Goal: Use online tool/utility: Utilize a website feature to perform a specific function

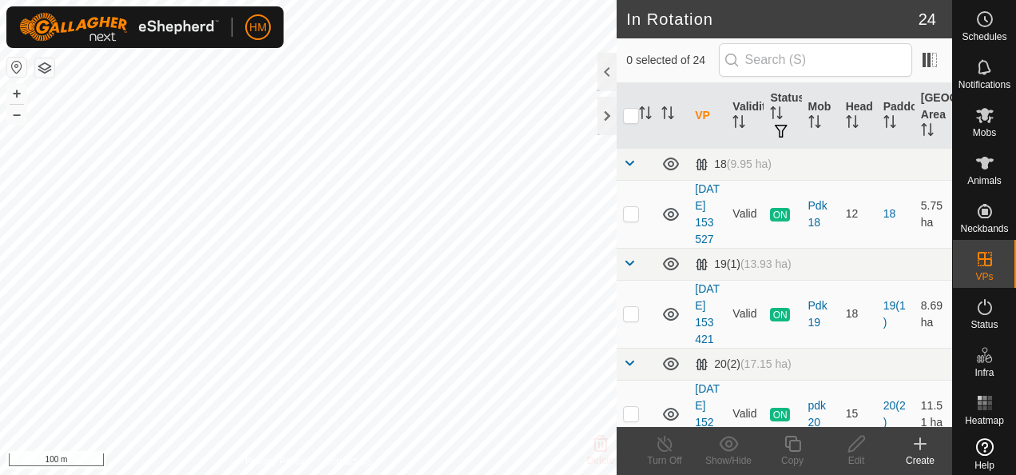
click at [910, 452] on create-svg-icon at bounding box center [921, 443] width 64 height 19
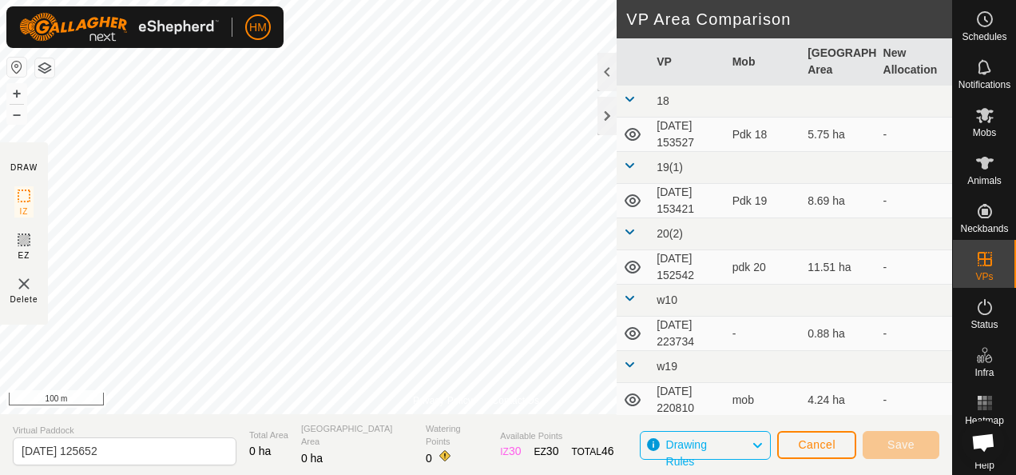
scroll to position [803, 0]
click at [805, 435] on button "Cancel" at bounding box center [816, 445] width 79 height 28
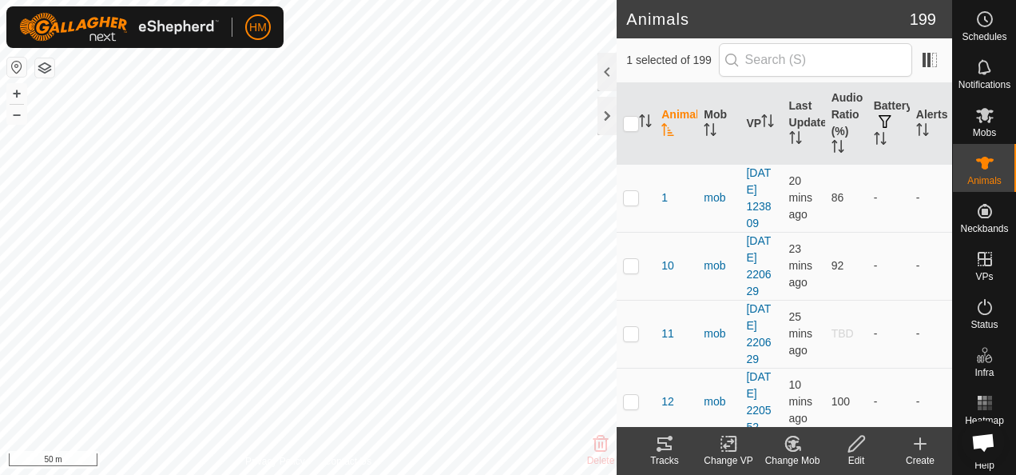
click at [663, 457] on div "Tracks" at bounding box center [665, 460] width 64 height 14
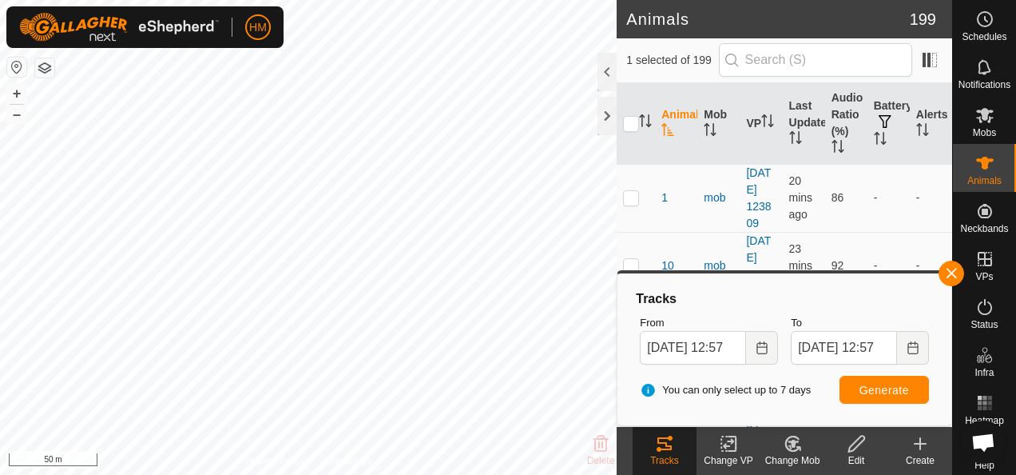
click at [873, 391] on span "Generate" at bounding box center [885, 390] width 50 height 13
click at [971, 406] on es-heatmap-svg-icon at bounding box center [985, 403] width 29 height 26
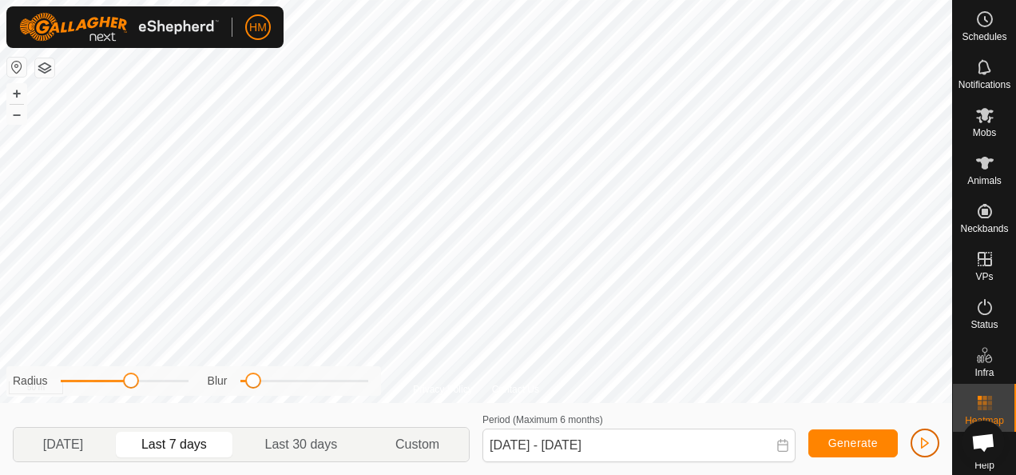
click at [919, 439] on span "button" at bounding box center [925, 442] width 13 height 13
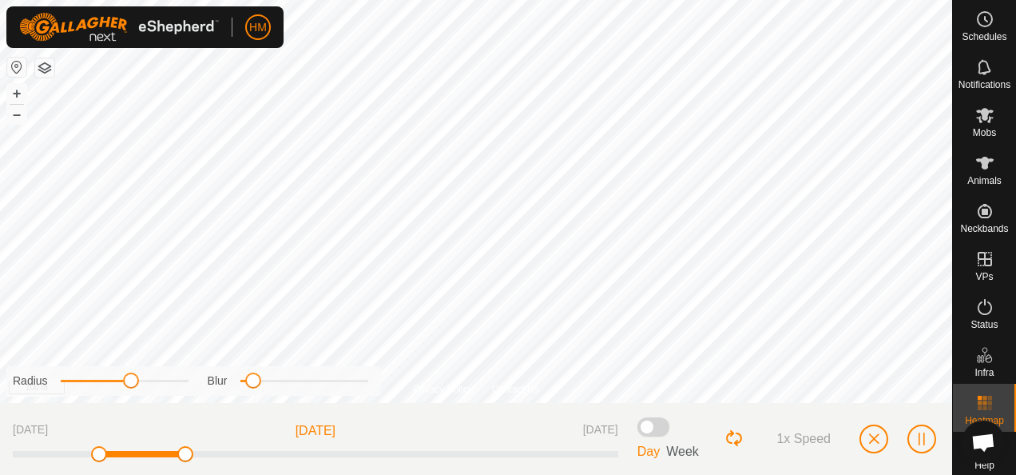
click at [863, 449] on div "1x Speed" at bounding box center [832, 438] width 215 height 46
click at [874, 435] on span "button" at bounding box center [874, 438] width 13 height 13
